Goal: Navigation & Orientation: Go to known website

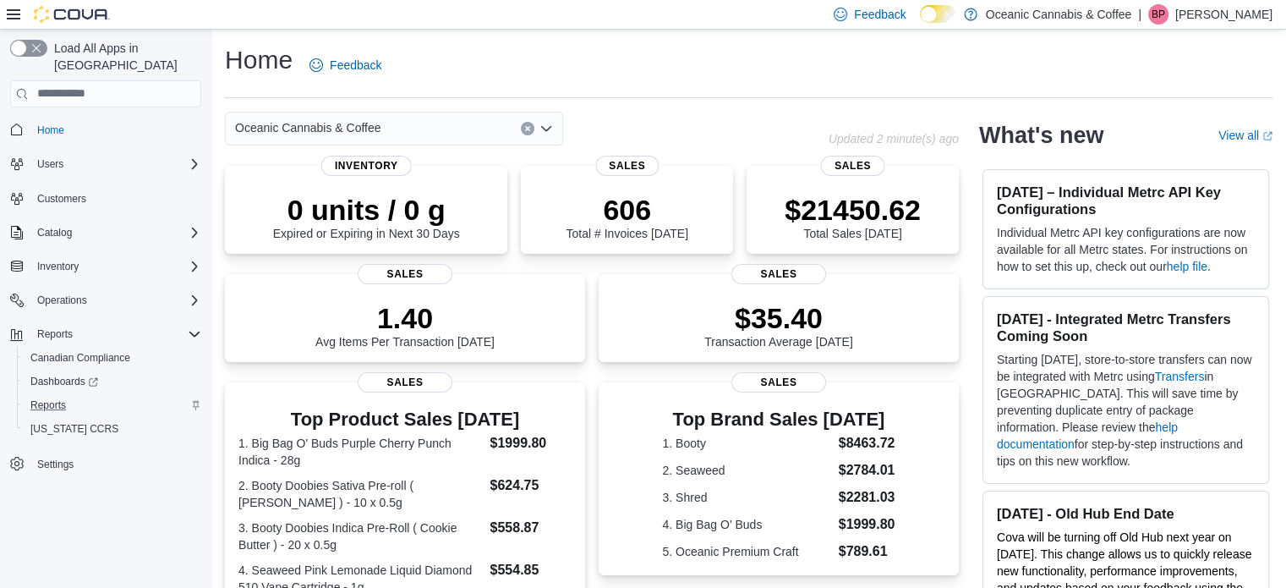
click at [118, 395] on div "Reports" at bounding box center [113, 405] width 178 height 20
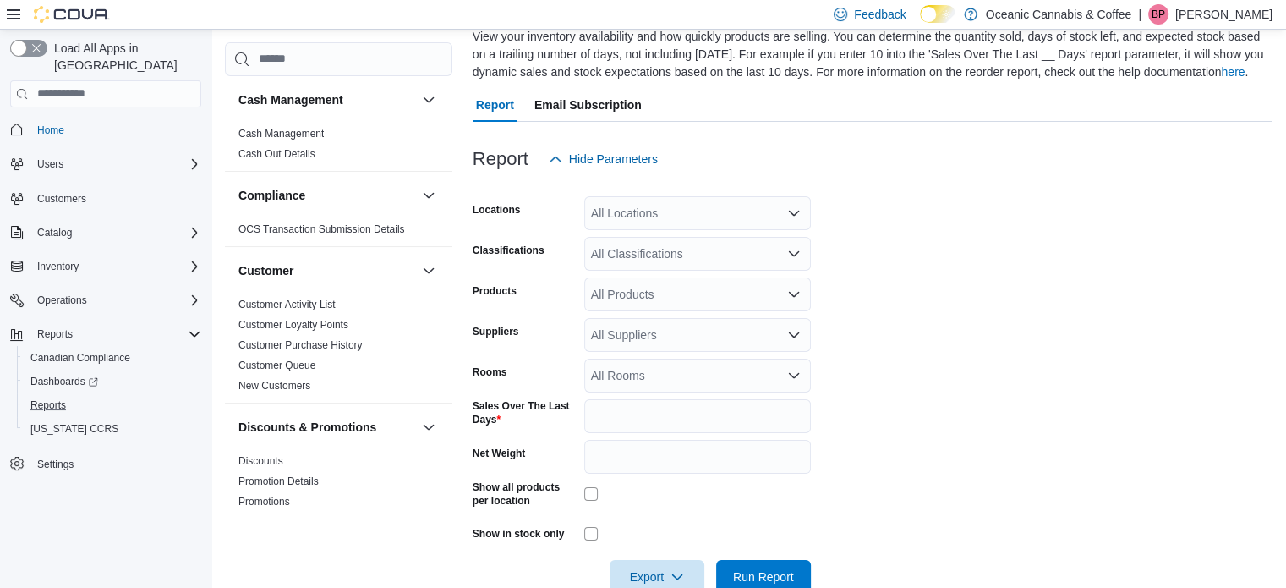
scroll to position [159, 0]
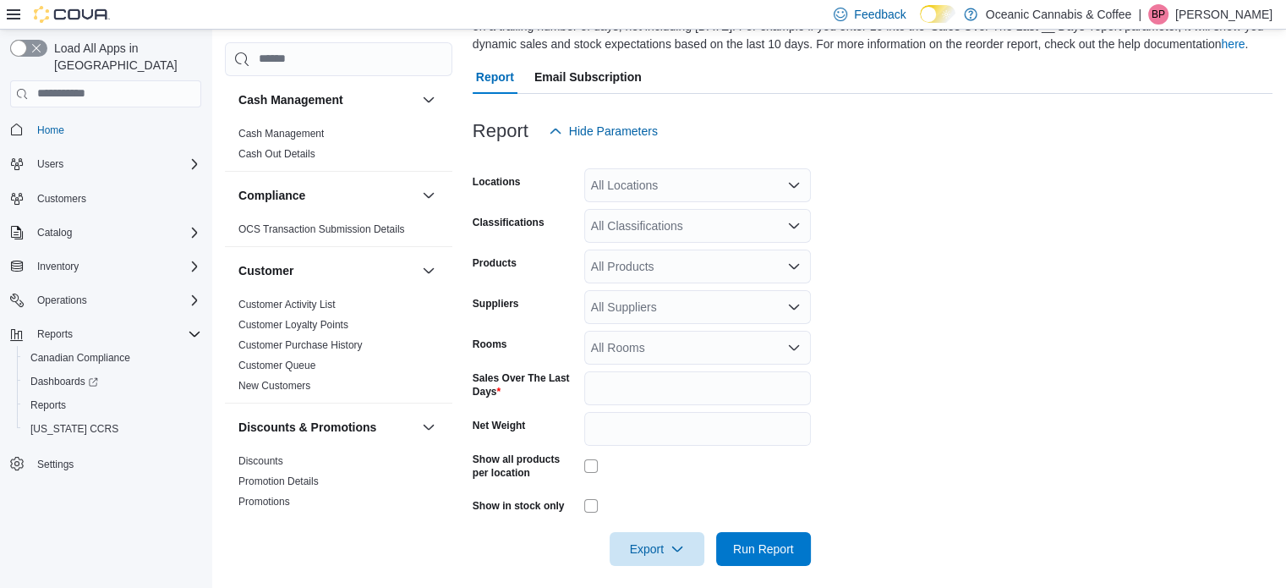
click at [666, 179] on div "All Locations" at bounding box center [697, 185] width 227 height 34
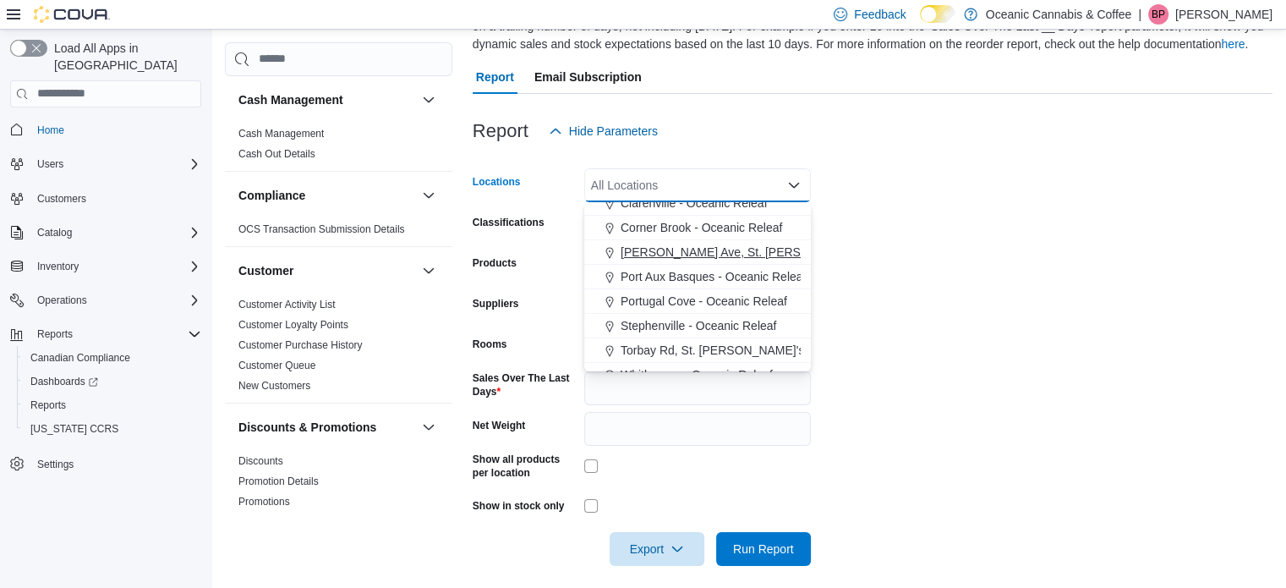
click at [656, 256] on span "O'Leary Ave, St. John’s - Oceanic Releaf" at bounding box center [792, 252] width 342 height 17
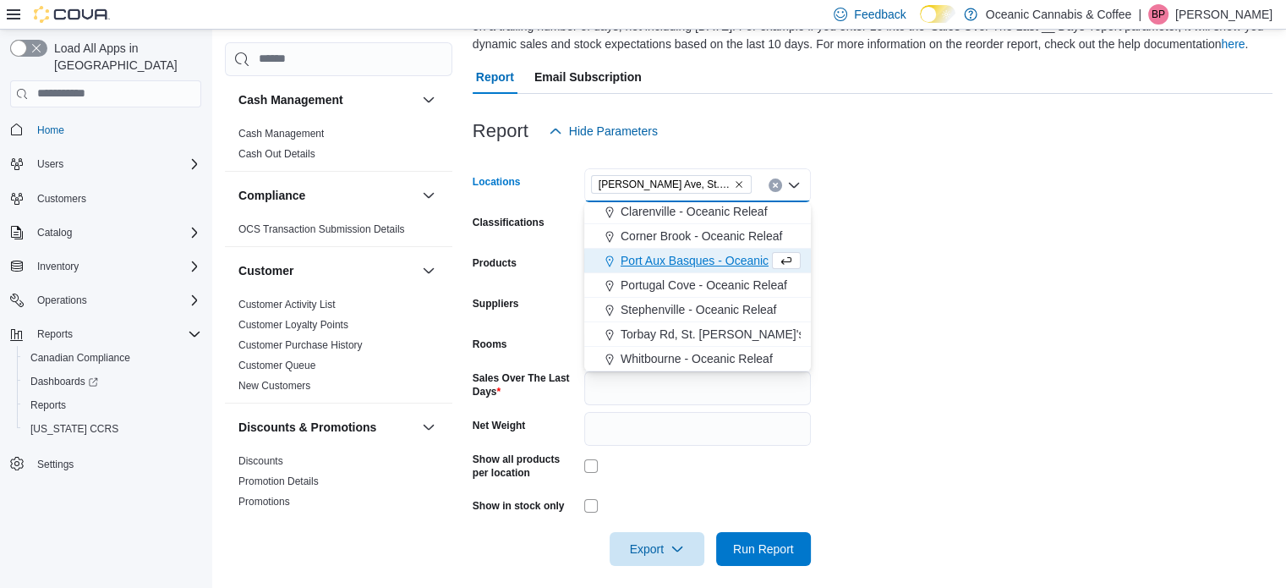
scroll to position [76, 0]
click at [881, 302] on form "Locations O'Leary Ave, St. John’s - Oceanic Releaf Combo box. Selected. O'Leary…" at bounding box center [873, 357] width 800 height 418
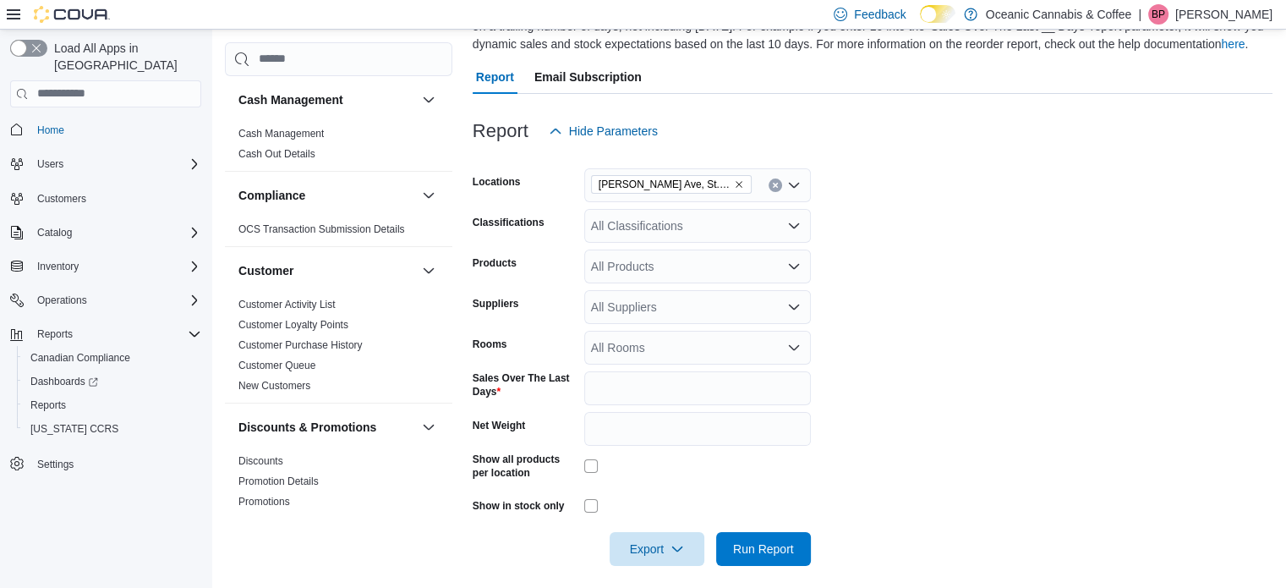
click at [643, 309] on div "All Suppliers" at bounding box center [697, 307] width 227 height 34
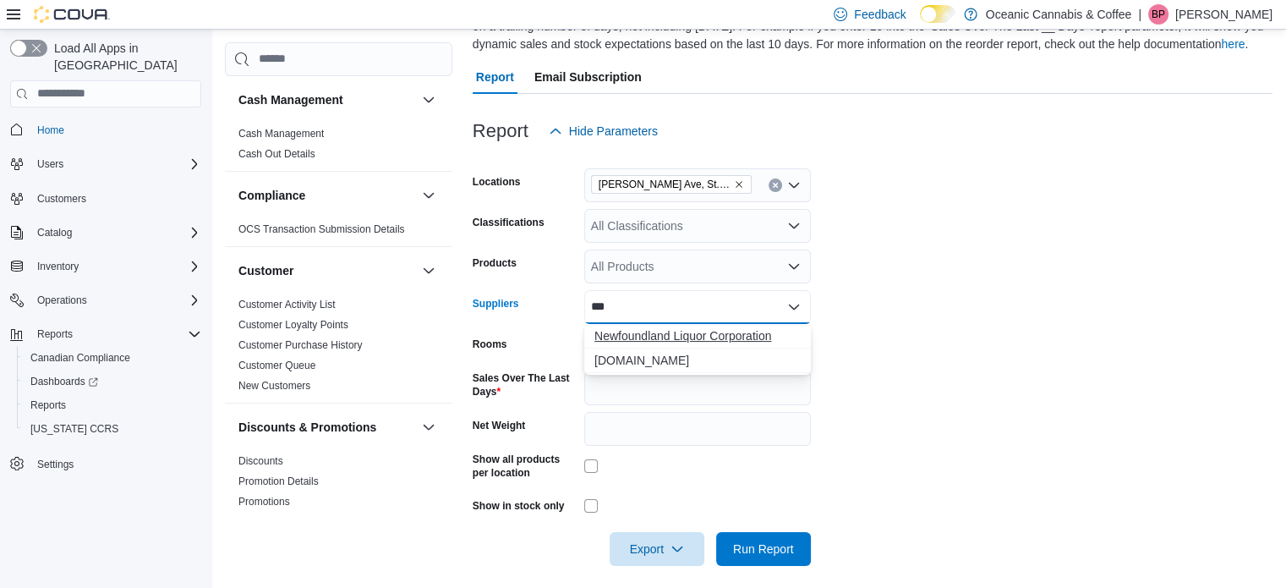
type input "***"
click at [680, 336] on span "Newfoundland Liquor Corporation" at bounding box center [698, 335] width 206 height 17
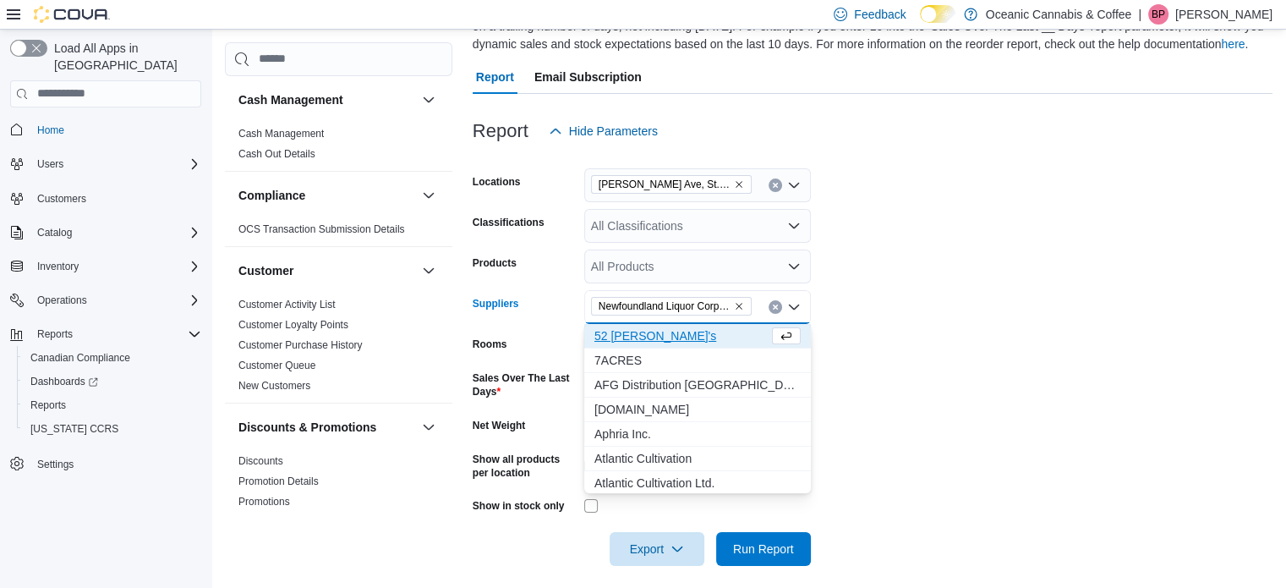
drag, startPoint x: 967, startPoint y: 375, endPoint x: 766, endPoint y: 433, distance: 209.6
click at [967, 375] on form "Locations O'Leary Ave, St. John’s - Oceanic Releaf Classifications All Classifi…" at bounding box center [873, 357] width 800 height 418
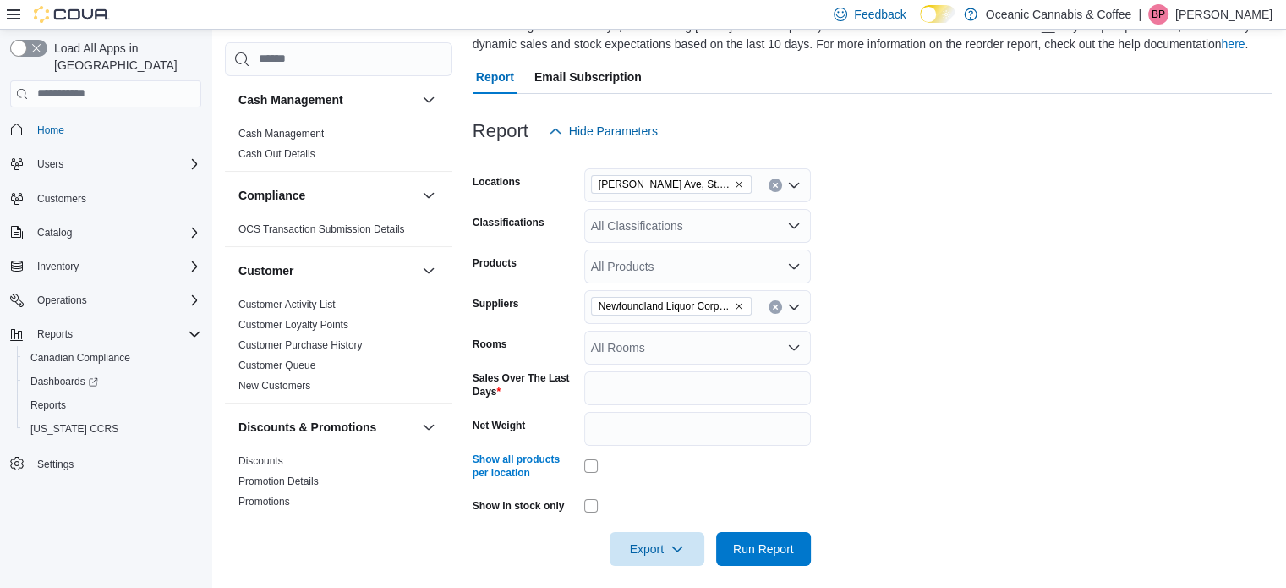
click at [898, 457] on form "Locations O'Leary Ave, St. John’s - Oceanic Releaf Classifications All Classifi…" at bounding box center [873, 357] width 800 height 418
click at [792, 544] on span "Run Report" at bounding box center [763, 548] width 61 height 17
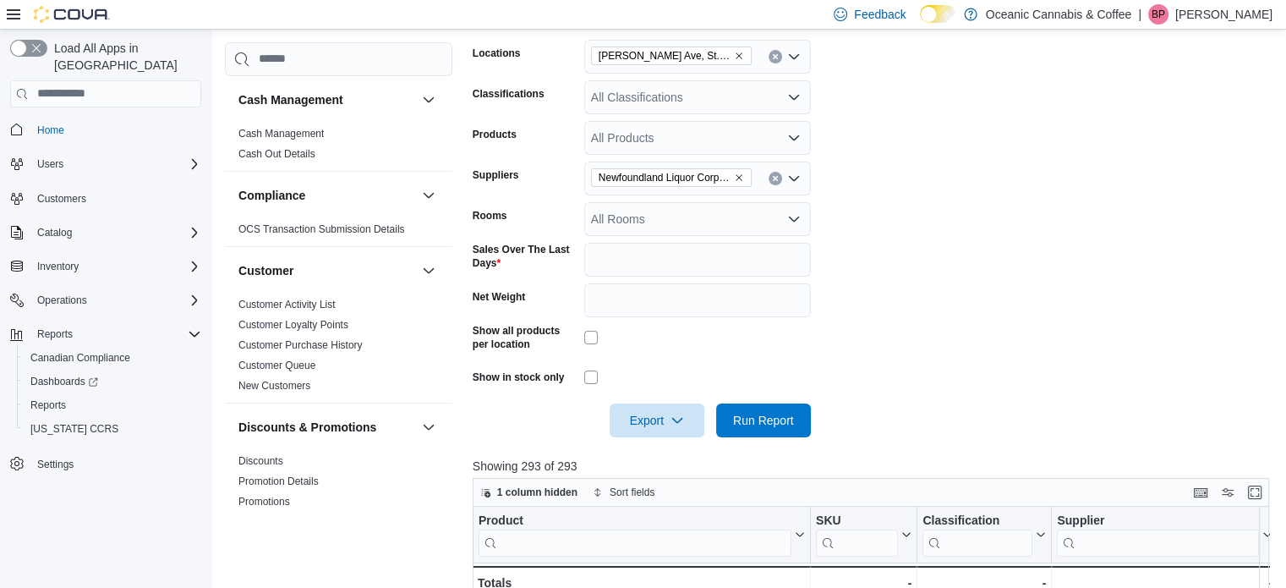
scroll to position [413, 0]
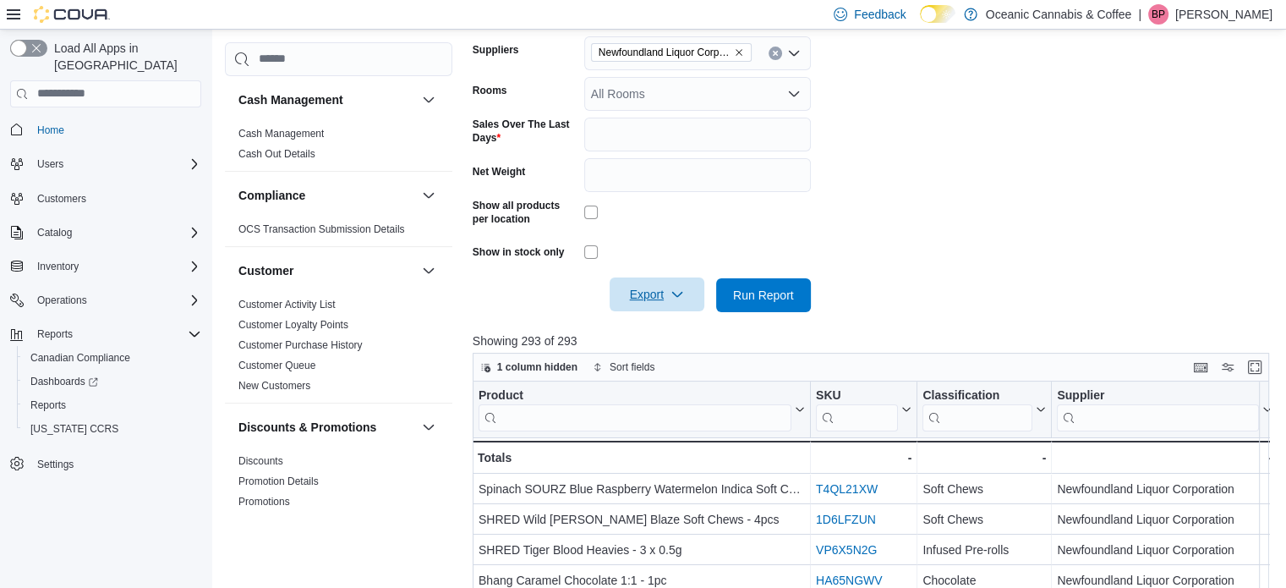
click at [633, 304] on span "Export" at bounding box center [657, 294] width 74 height 34
click at [682, 328] on span "Export to Excel" at bounding box center [660, 329] width 76 height 14
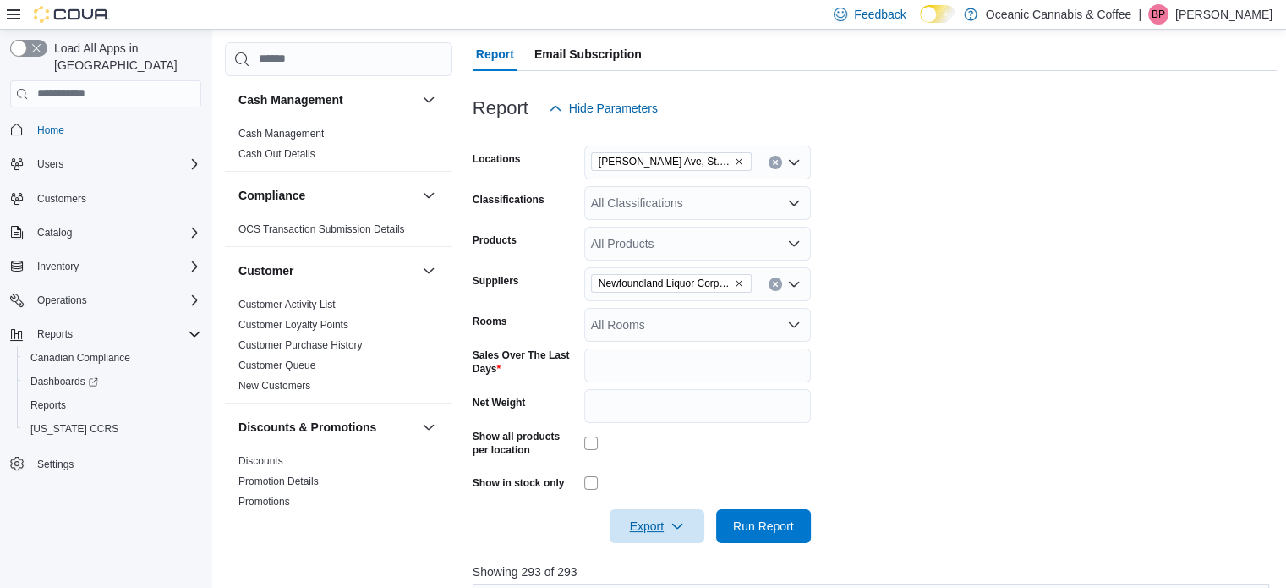
scroll to position [159, 0]
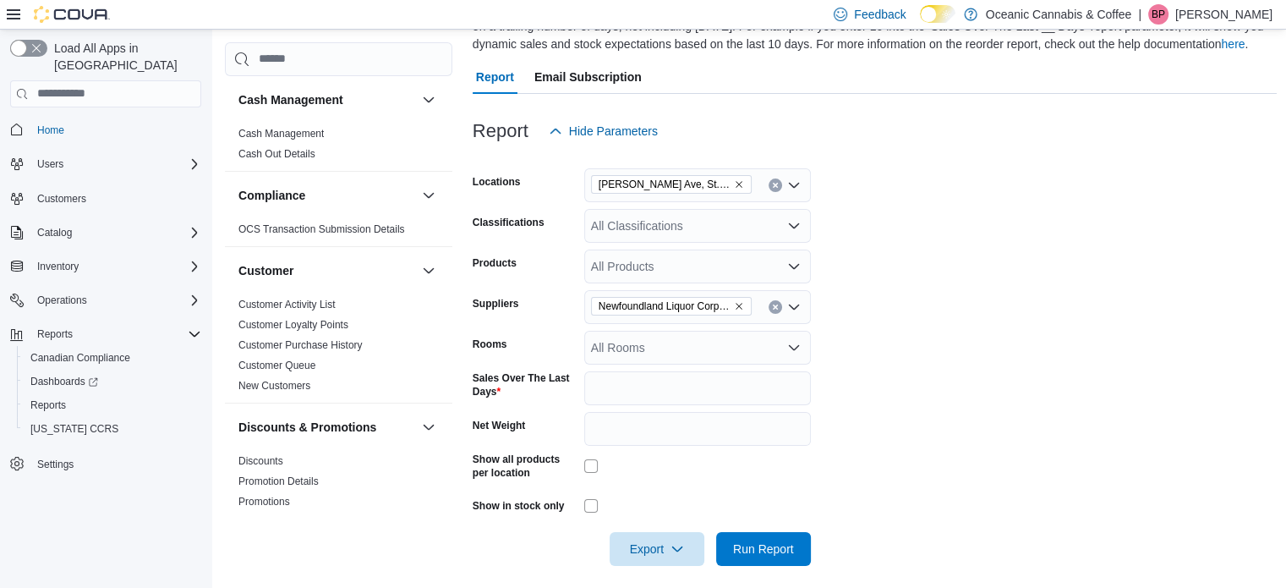
click at [741, 188] on span "O'Leary Ave, St. John’s - Oceanic Releaf" at bounding box center [671, 184] width 145 height 17
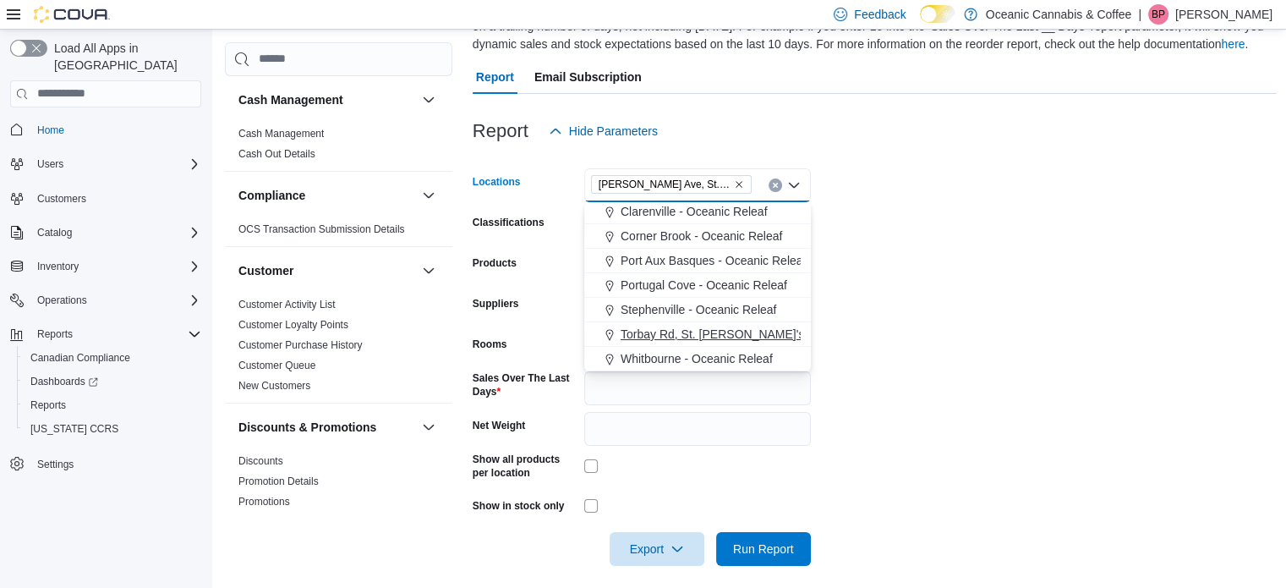
click at [707, 337] on span "Torbay Rd, St. John's - Oceanic Releaf" at bounding box center [759, 334] width 276 height 17
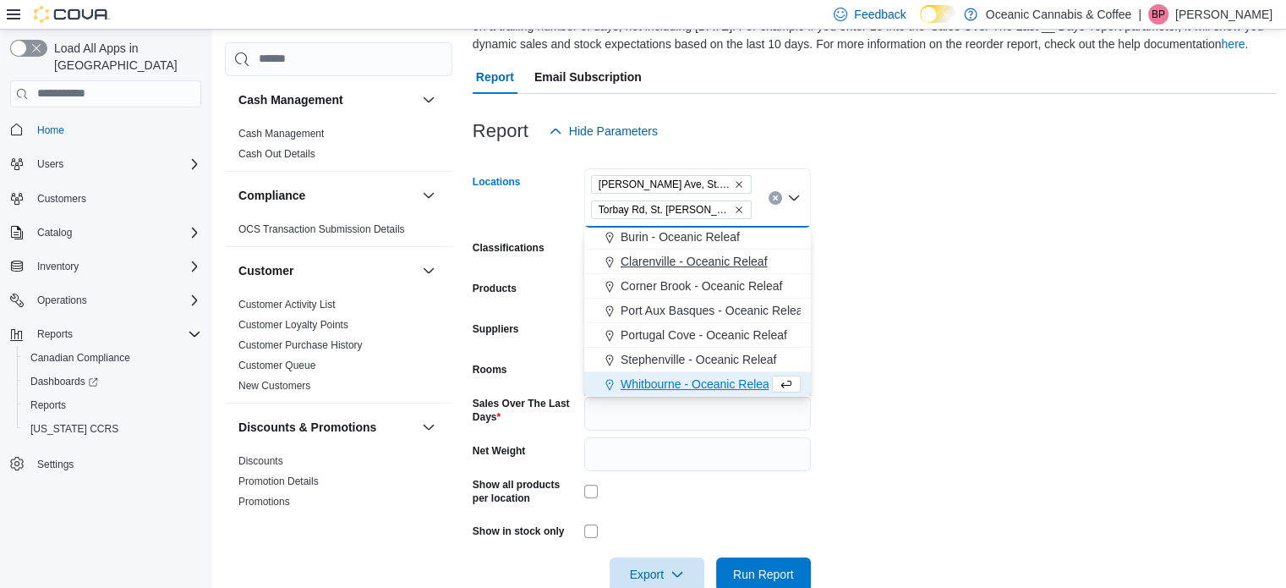
scroll to position [51, 0]
click at [740, 186] on icon "Remove O'Leary Ave, St. John’s - Oceanic Releaf from selection in this group" at bounding box center [739, 184] width 10 height 10
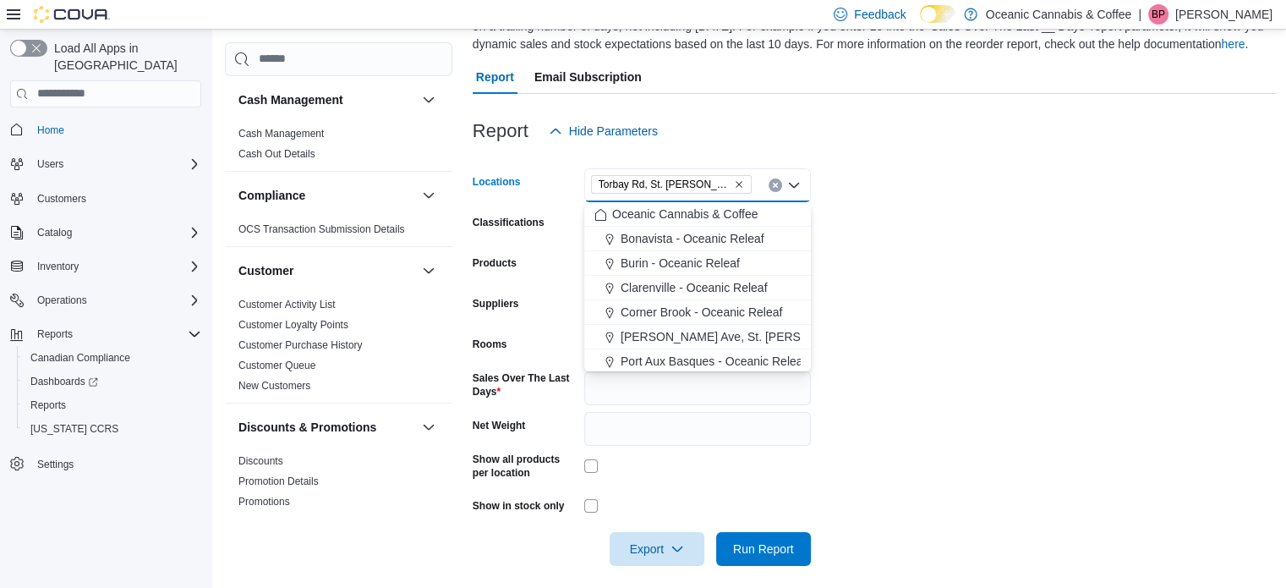
click at [863, 253] on form "Locations Torbay Rd, St. John's - Oceanic Releaf Combo box. Selected. Torbay Rd…" at bounding box center [875, 357] width 805 height 418
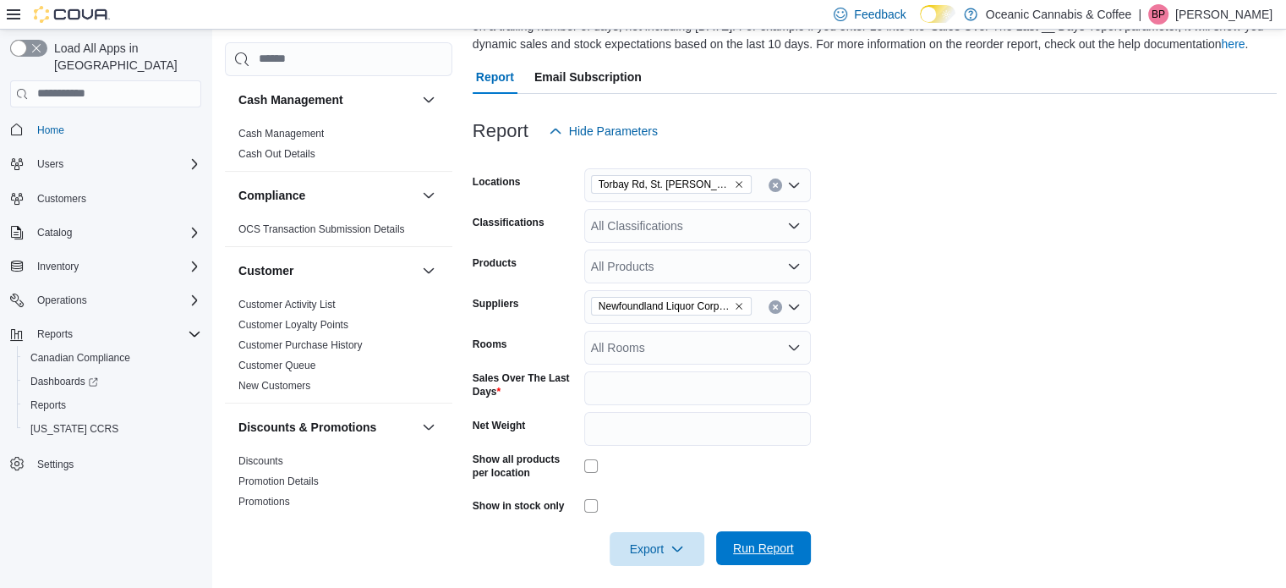
click at [775, 544] on span "Run Report" at bounding box center [763, 548] width 61 height 17
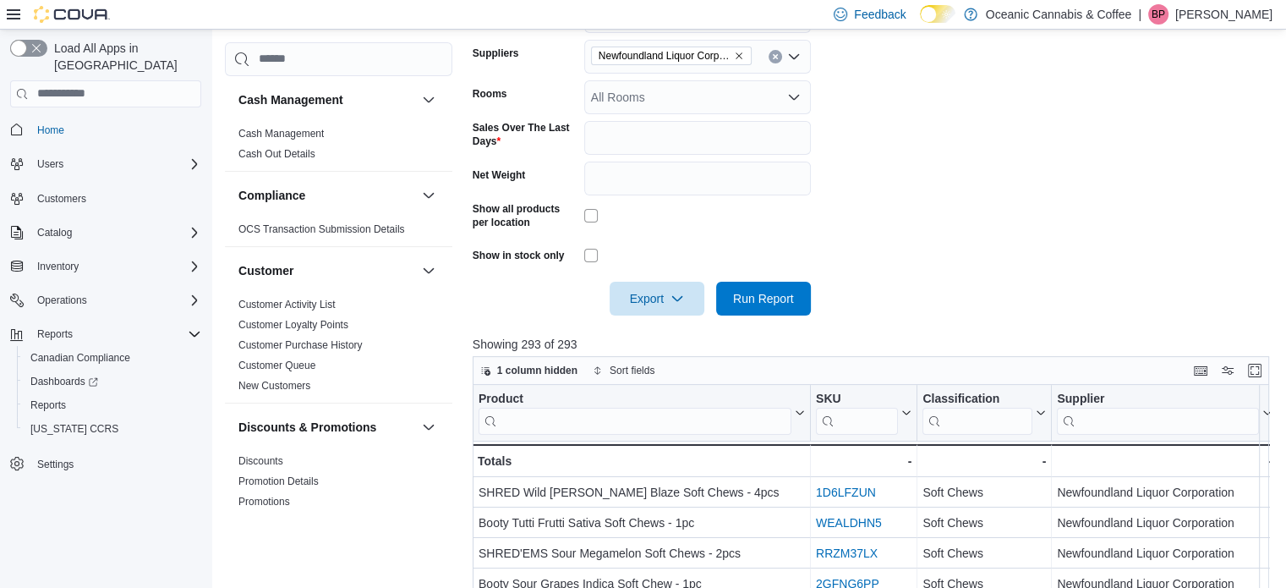
scroll to position [413, 0]
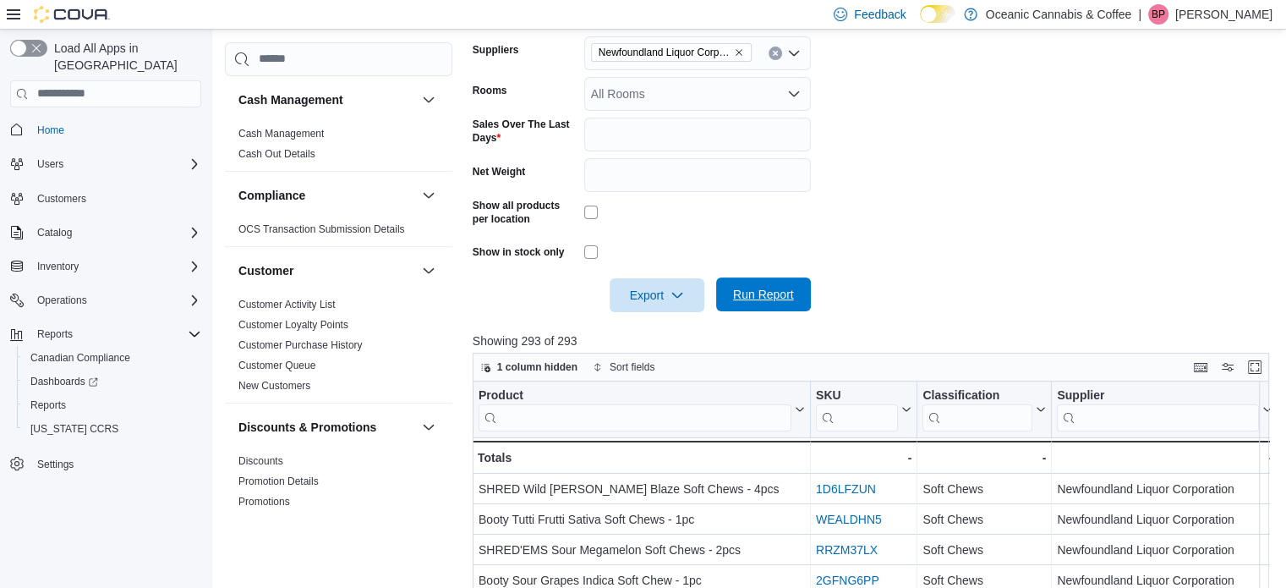
click at [751, 300] on span "Run Report" at bounding box center [763, 294] width 61 height 17
click at [658, 301] on span "Export" at bounding box center [657, 294] width 74 height 34
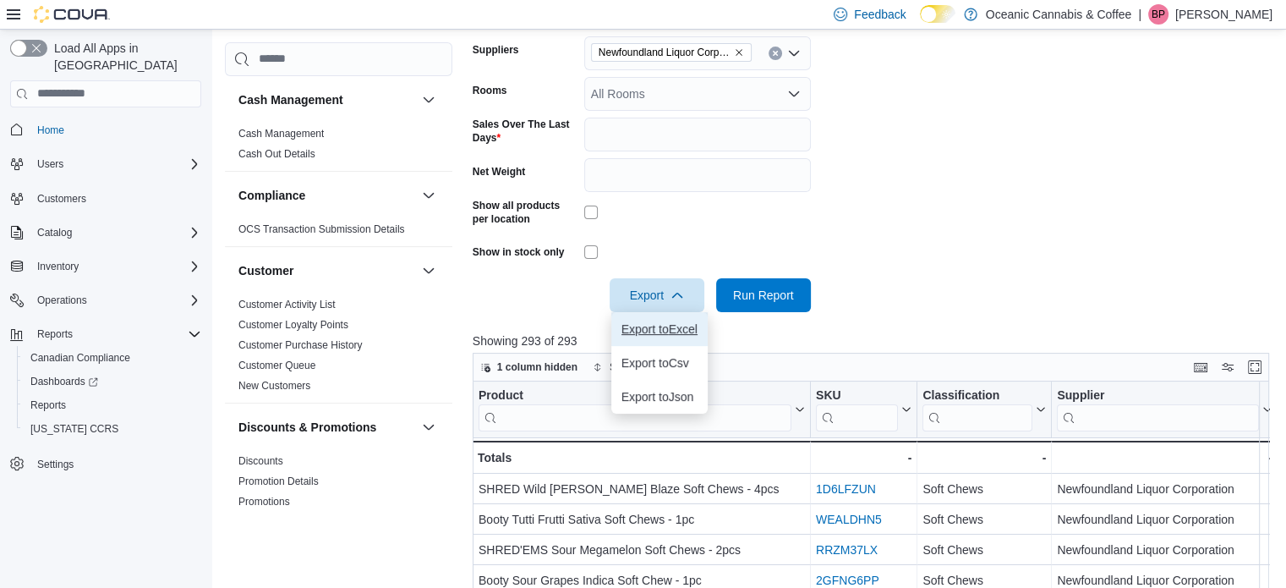
click at [673, 332] on span "Export to Excel" at bounding box center [660, 329] width 76 height 14
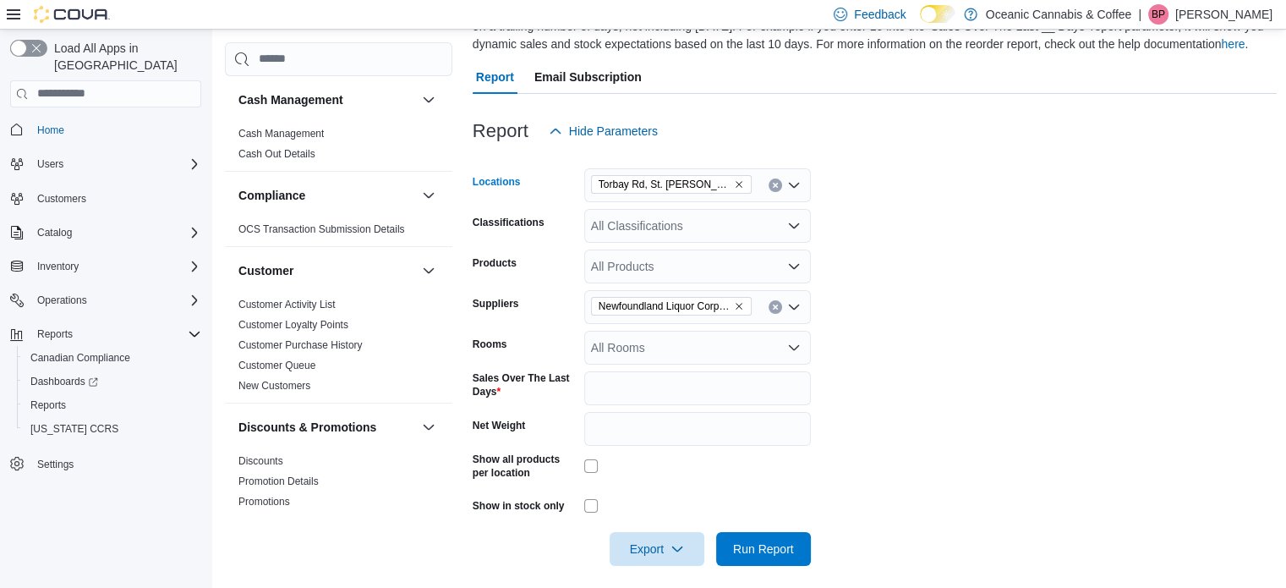
click at [742, 185] on icon "Remove Torbay Rd, St. John's - Oceanic Releaf from selection in this group" at bounding box center [739, 184] width 10 height 10
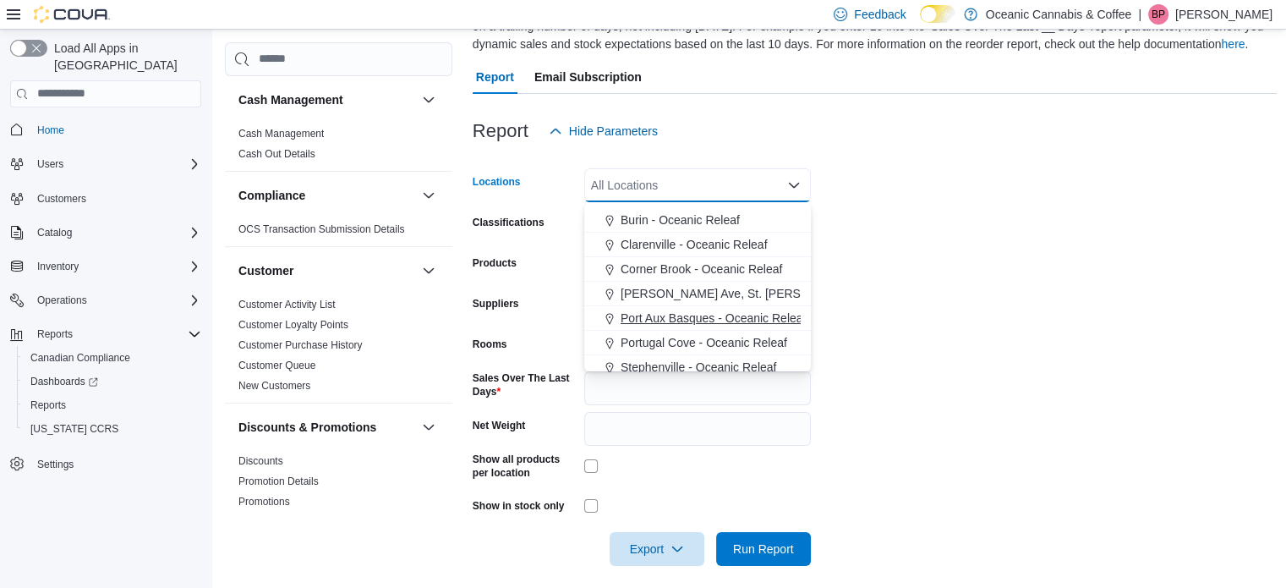
scroll to position [101, 0]
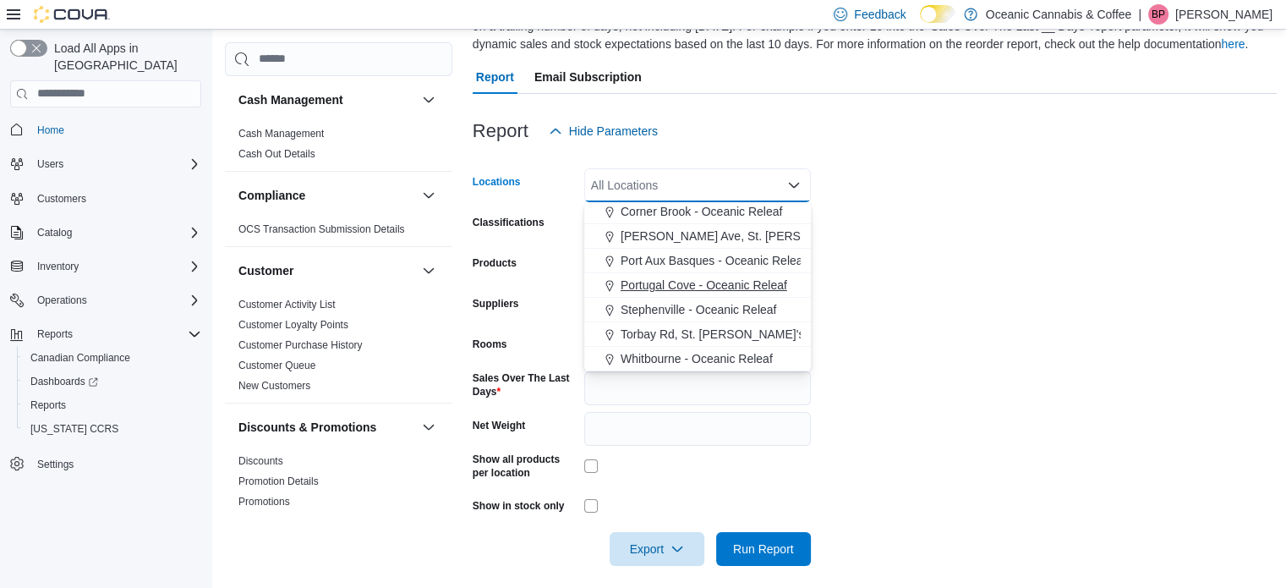
click at [696, 288] on span "Portugal Cove - Oceanic Releaf" at bounding box center [704, 285] width 167 height 17
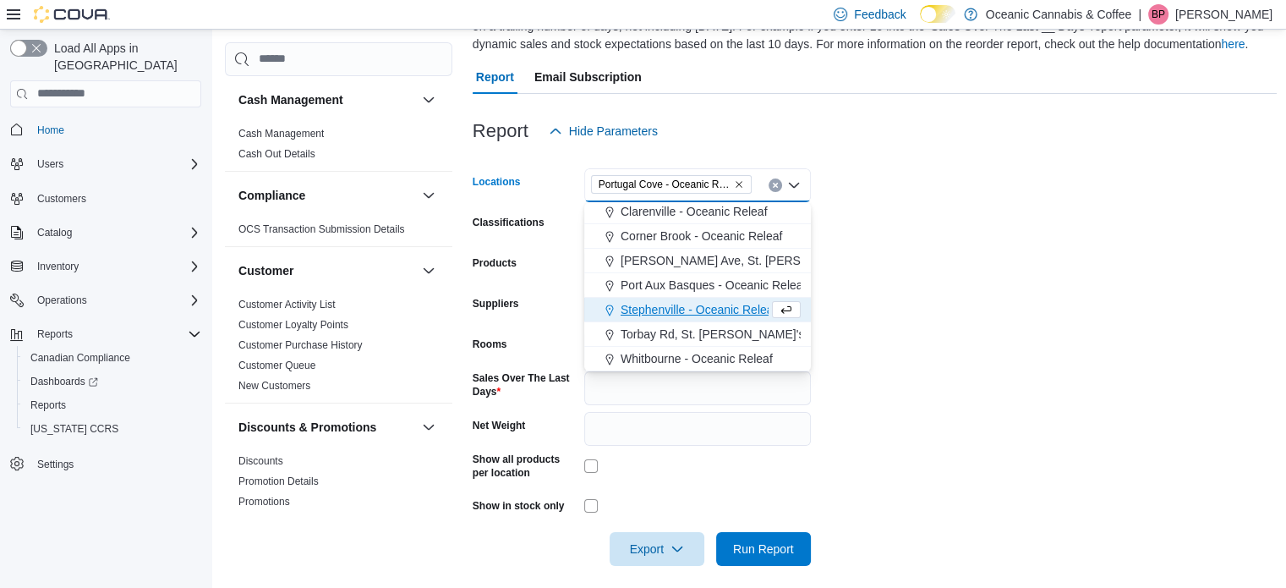
scroll to position [76, 0]
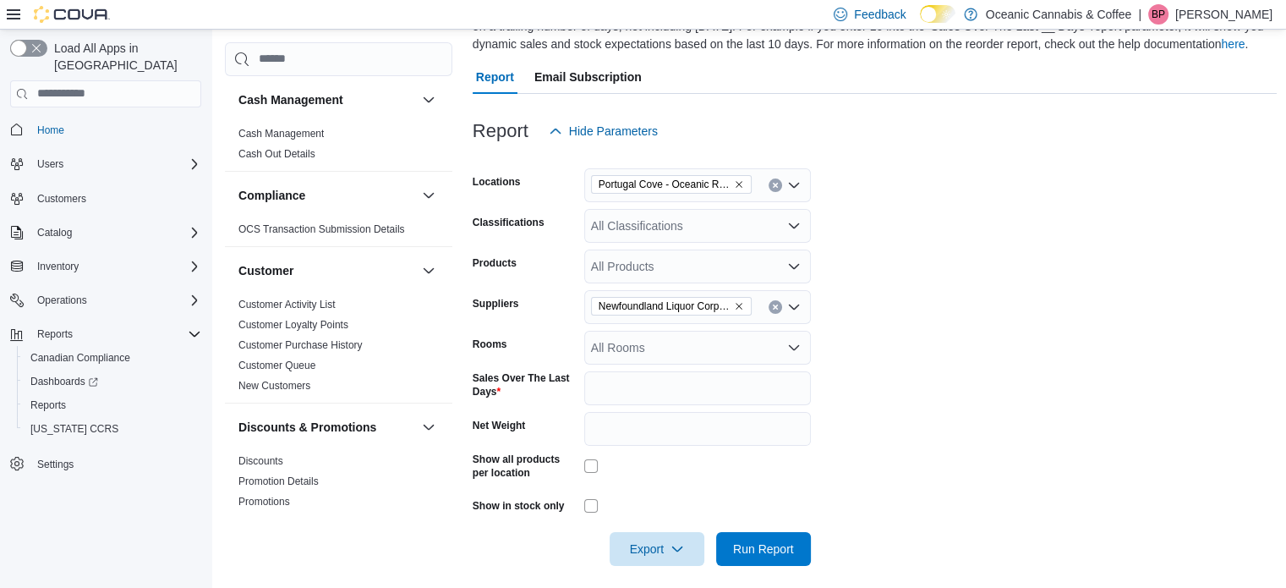
click at [876, 348] on form "Locations Portugal Cove - Oceanic Releaf Classifications All Classifications Pr…" at bounding box center [875, 357] width 805 height 418
drag, startPoint x: 814, startPoint y: 540, endPoint x: 805, endPoint y: 540, distance: 9.3
click at [813, 540] on form "Locations Portugal Cove - Oceanic Releaf Classifications All Classifications Pr…" at bounding box center [875, 357] width 805 height 418
click at [797, 545] on span "Run Report" at bounding box center [763, 548] width 74 height 34
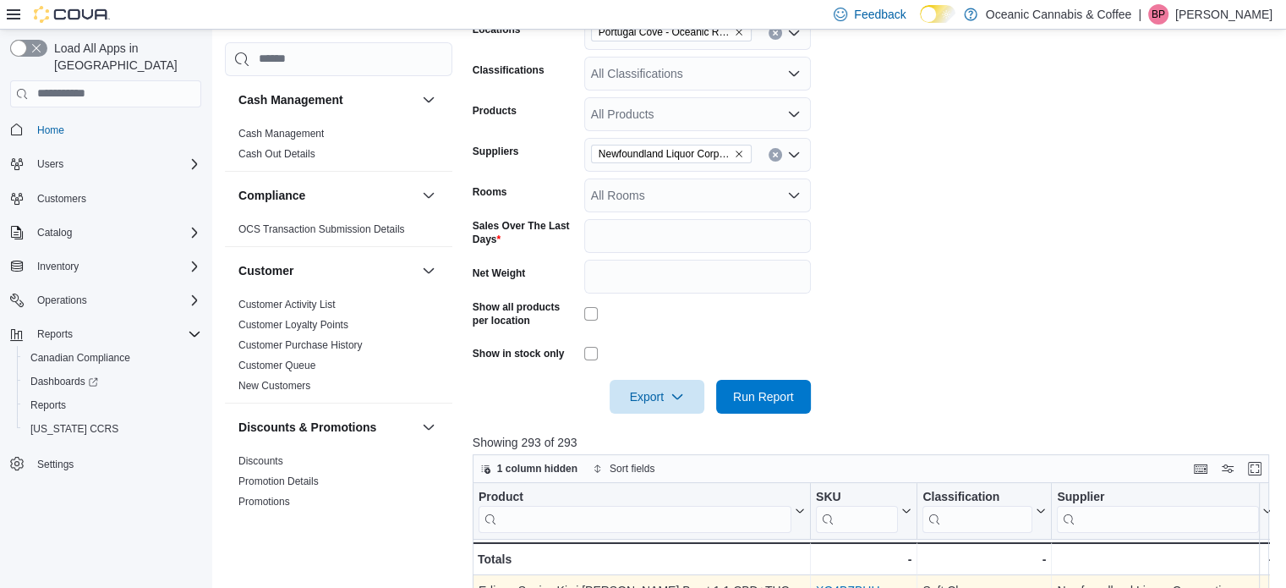
scroll to position [413, 0]
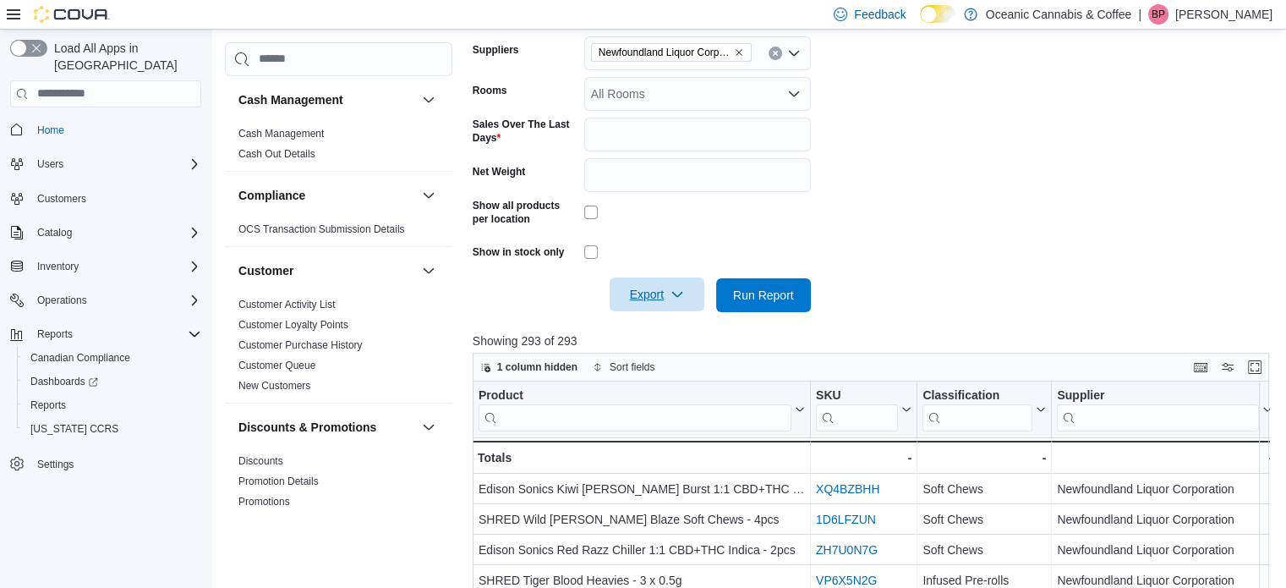
click at [628, 300] on span "Export" at bounding box center [657, 294] width 74 height 34
click at [651, 344] on button "Export to Excel" at bounding box center [659, 329] width 96 height 34
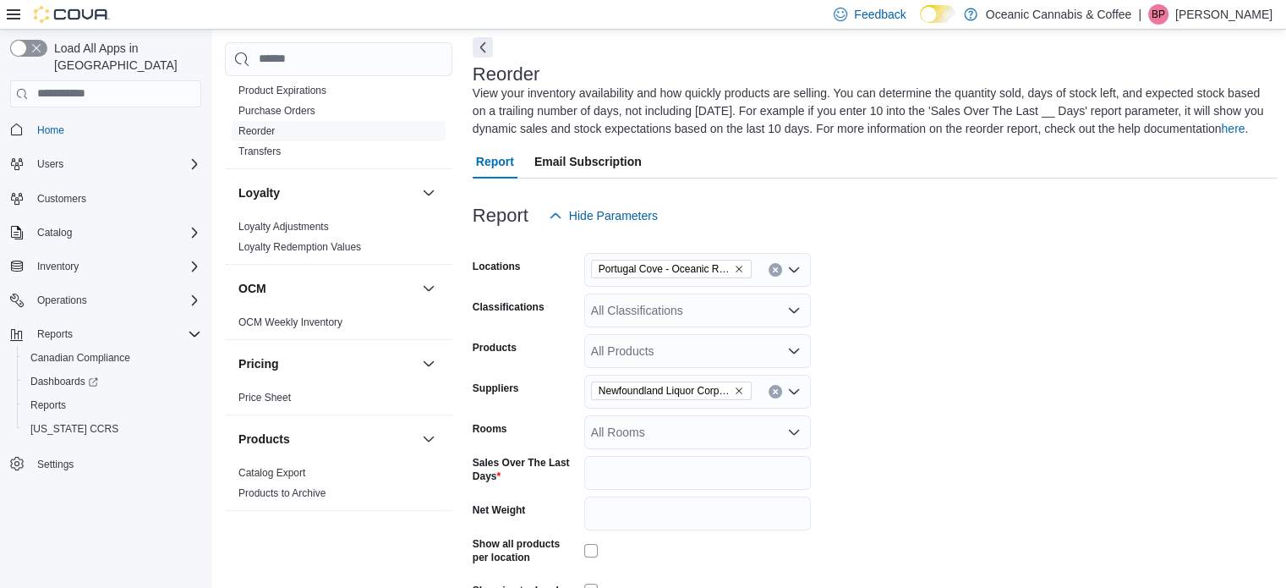
scroll to position [846, 0]
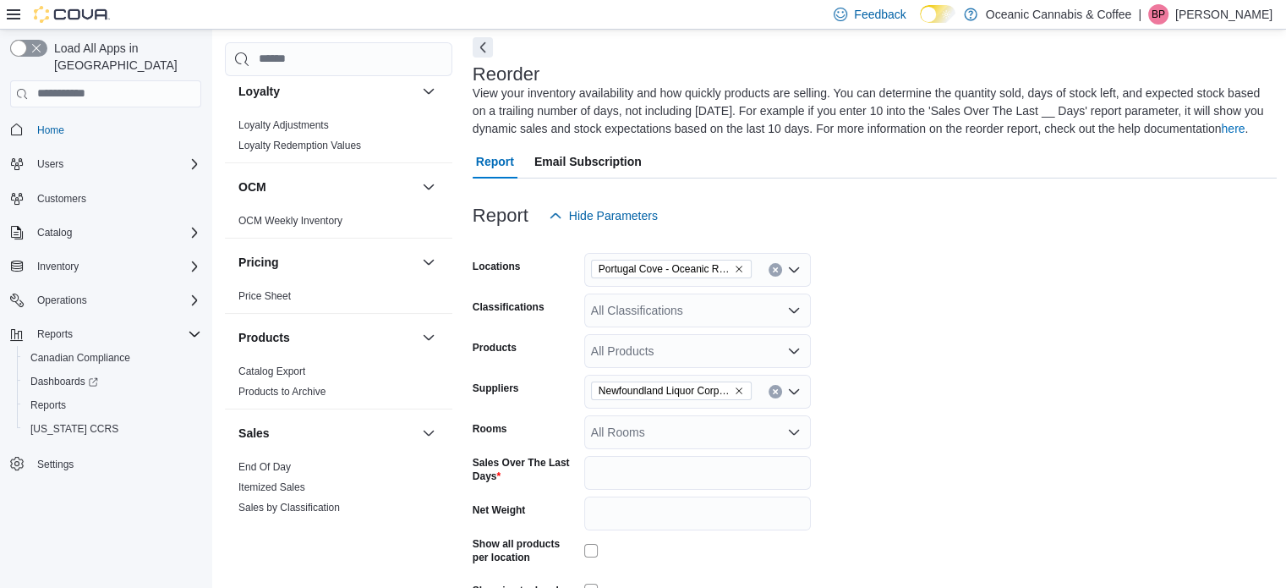
click at [260, 466] on link "End Of Day" at bounding box center [264, 467] width 52 height 12
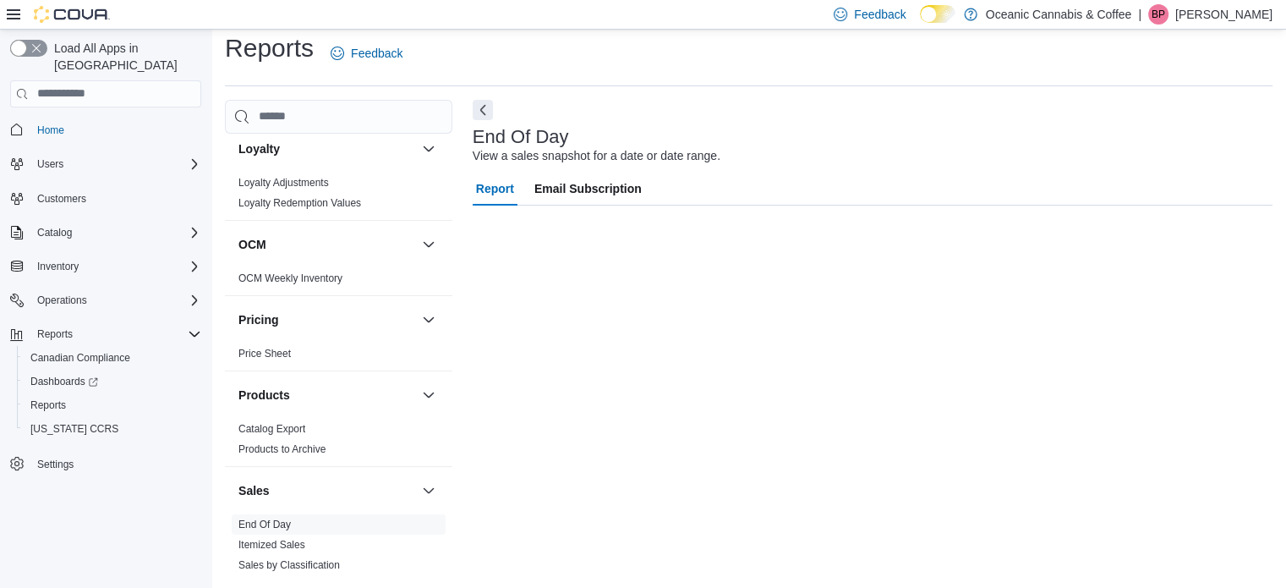
scroll to position [11, 0]
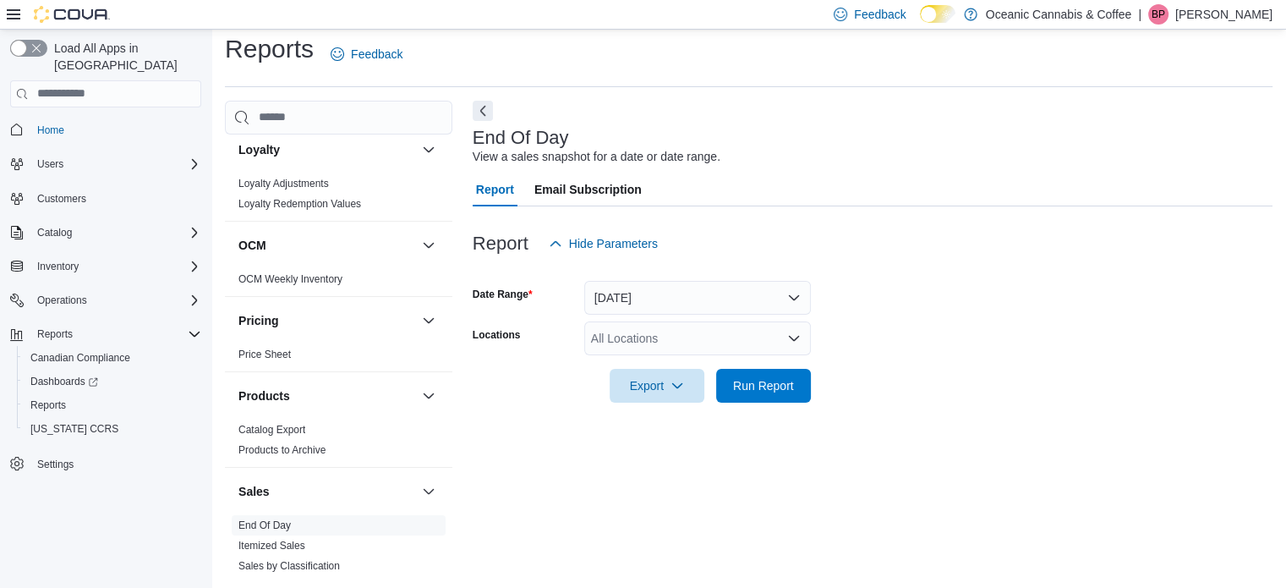
click at [722, 335] on div "All Locations" at bounding box center [697, 338] width 227 height 34
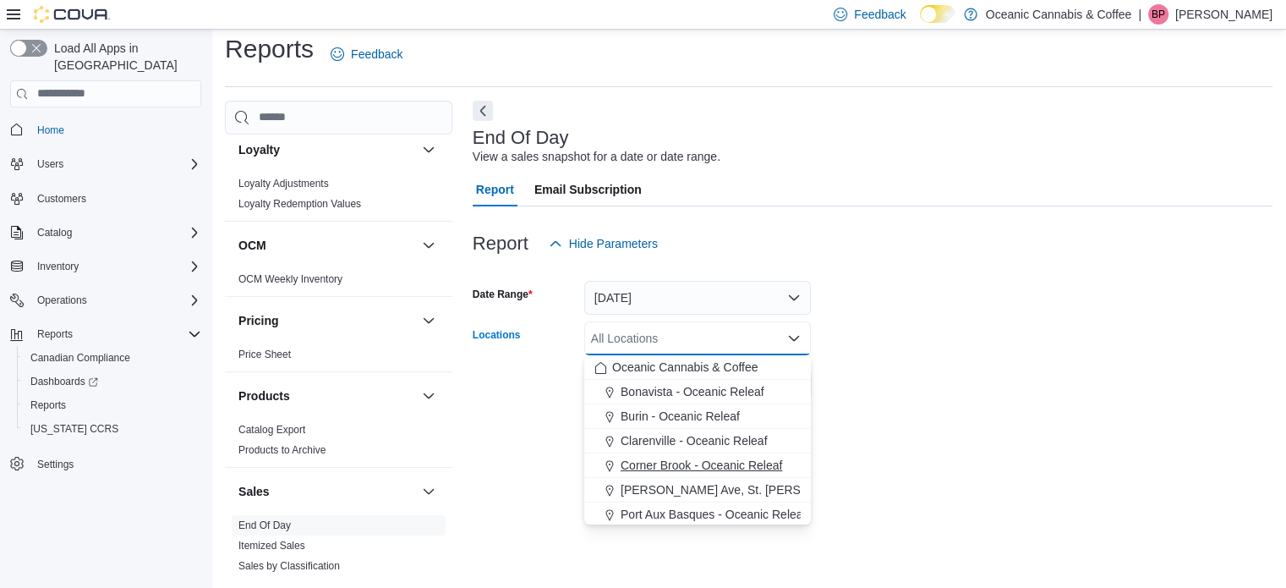
click at [721, 457] on span "Corner Brook - Oceanic Releaf" at bounding box center [702, 465] width 162 height 17
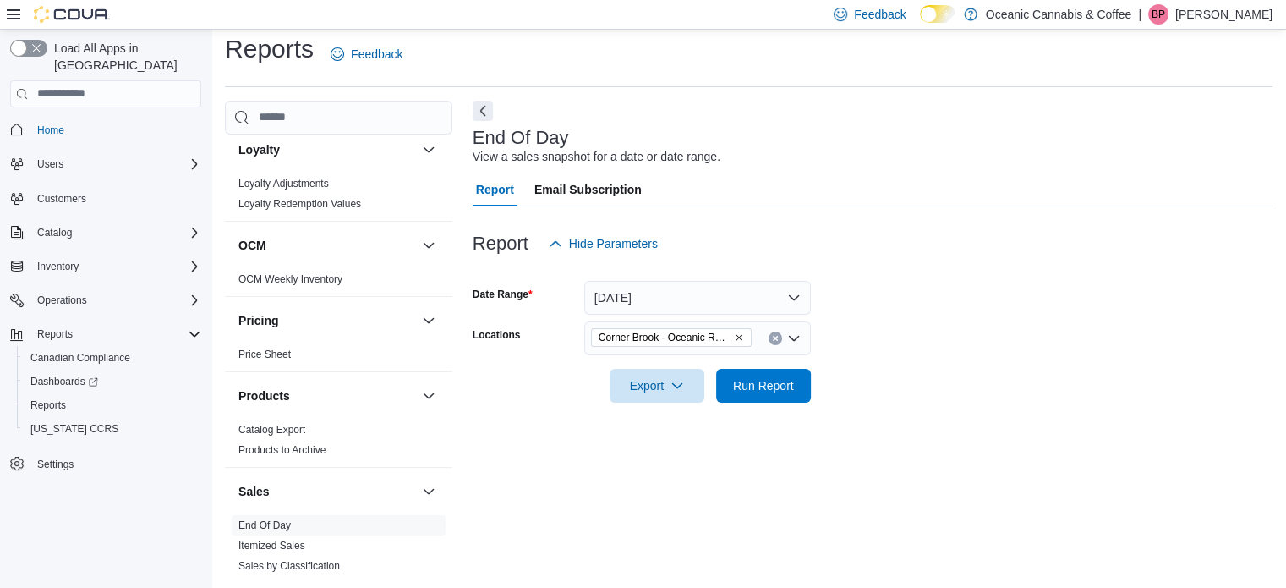
click at [896, 441] on div "End Of Day View a sales snapshot for a date or date range. Report Email Subscri…" at bounding box center [873, 338] width 800 height 474
click at [788, 383] on span "Run Report" at bounding box center [763, 384] width 61 height 17
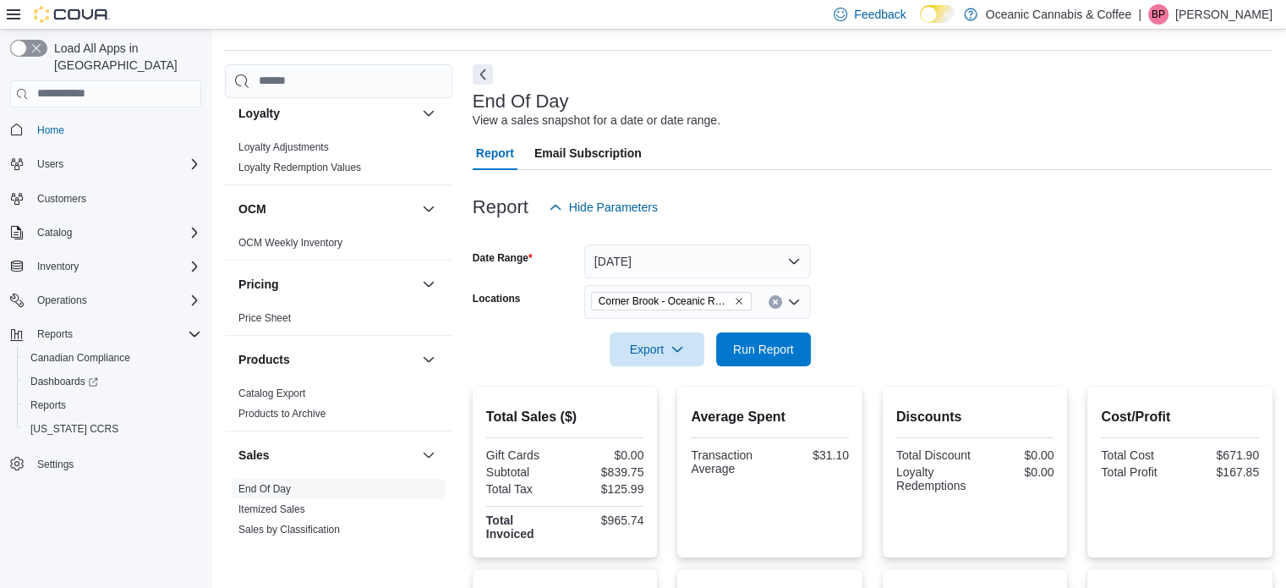
scroll to position [45, 0]
